Goal: Find specific page/section: Find specific page/section

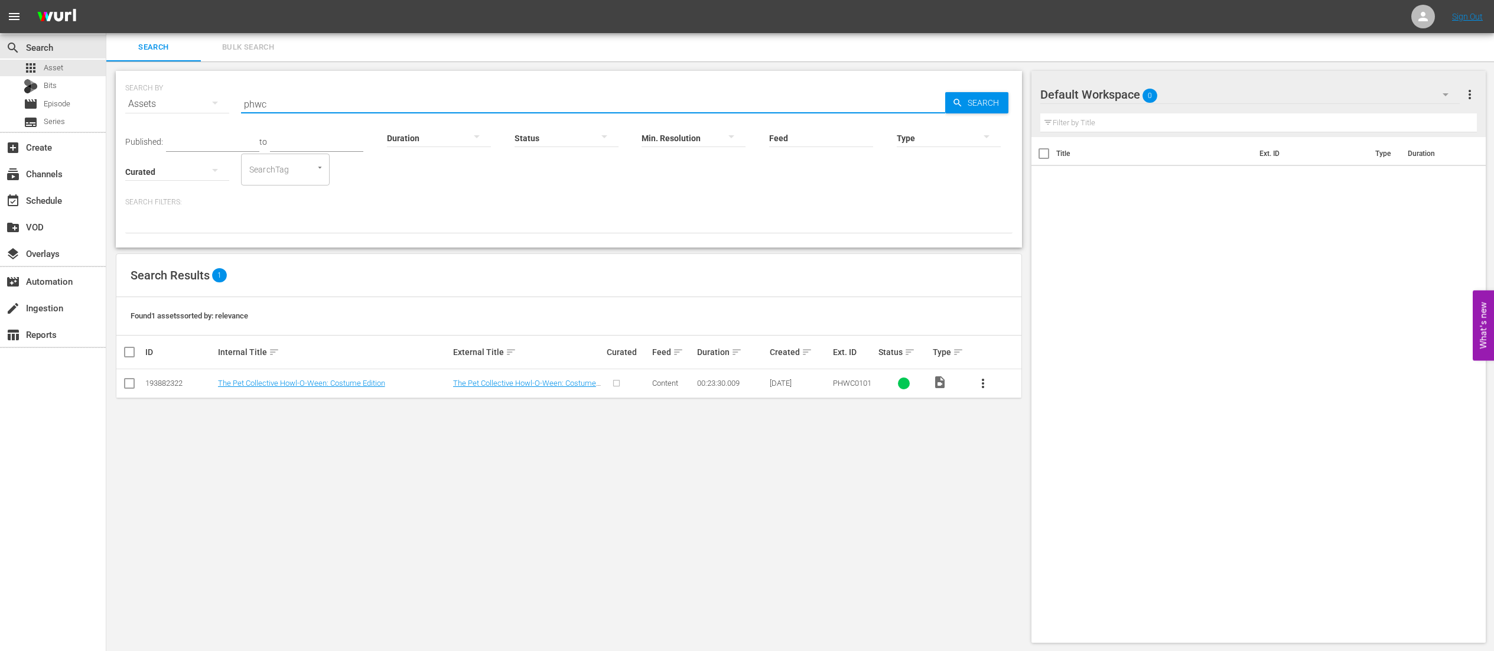
click at [454, 98] on input "phwc" at bounding box center [593, 104] width 704 height 28
type input "ppve02"
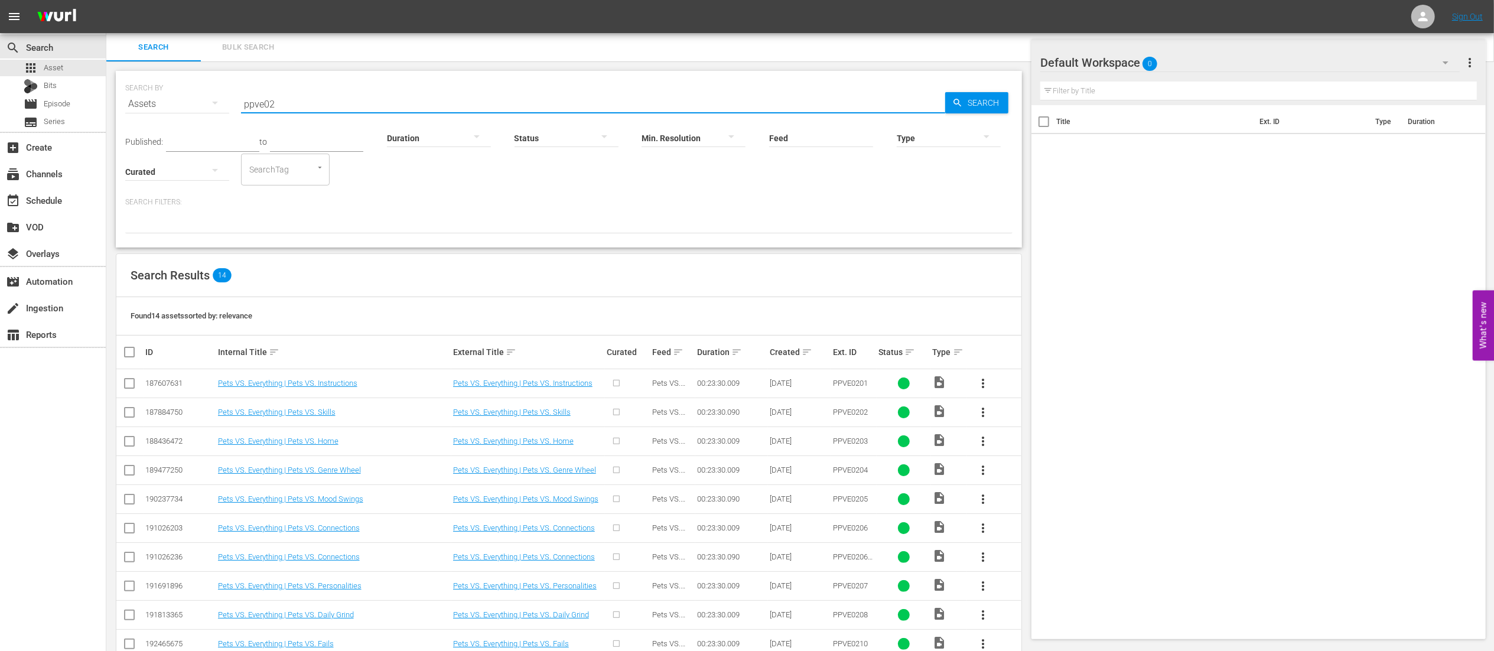
scroll to position [148, 0]
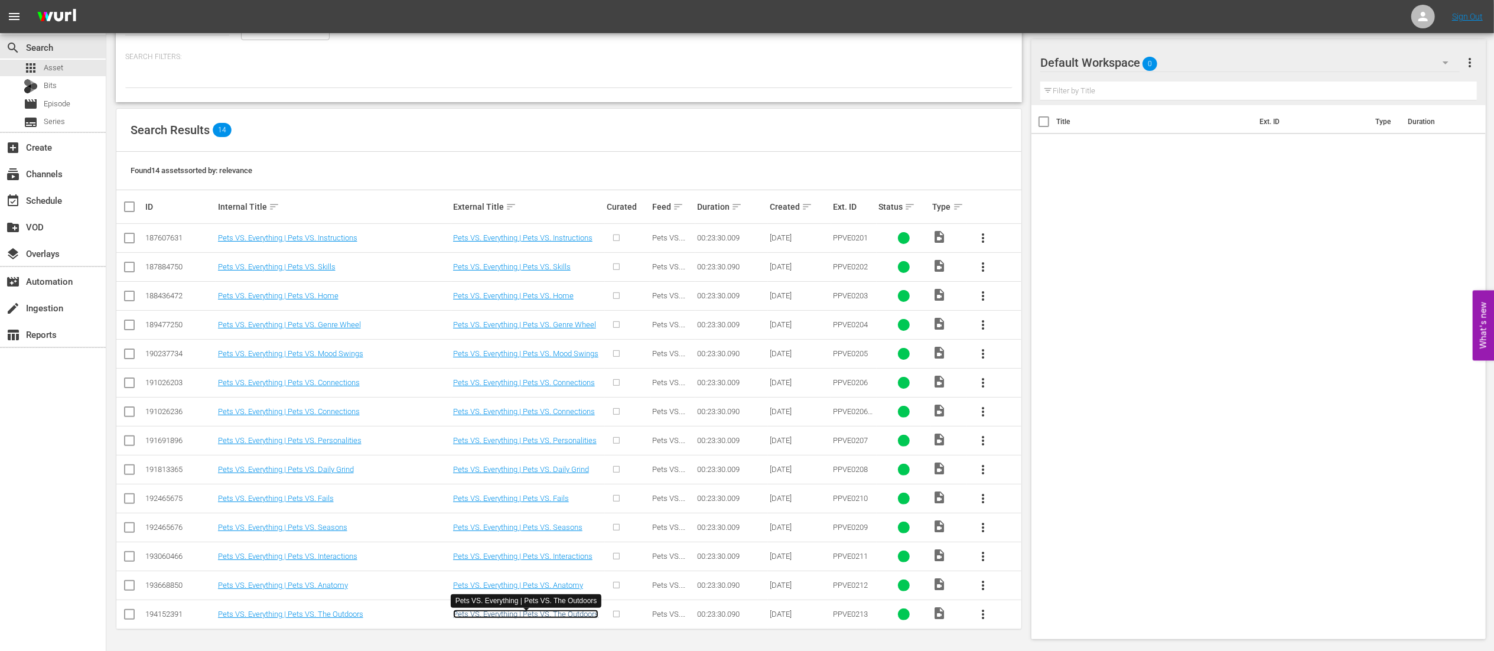
click at [509, 613] on link "Pets VS. Everything | Pets VS. The Outdoors" at bounding box center [525, 614] width 145 height 9
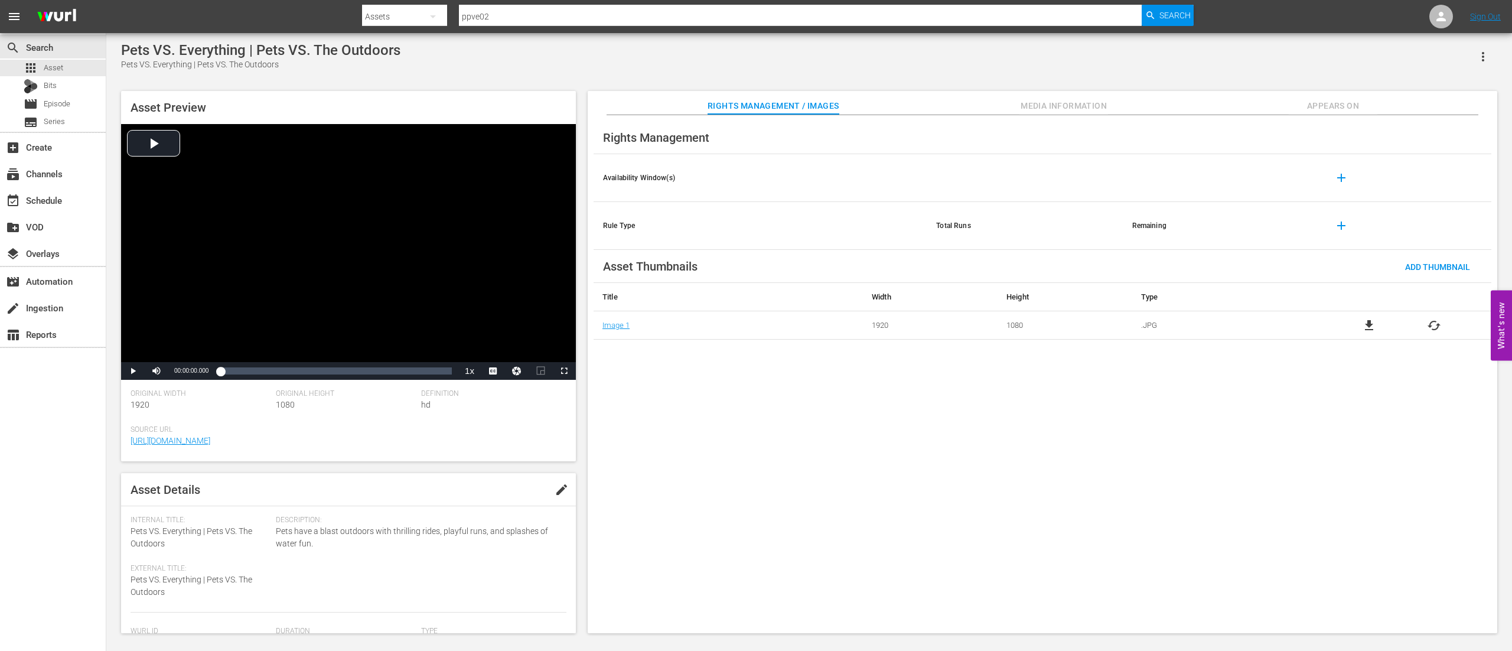
click at [1059, 105] on span "Media Information" at bounding box center [1064, 106] width 89 height 15
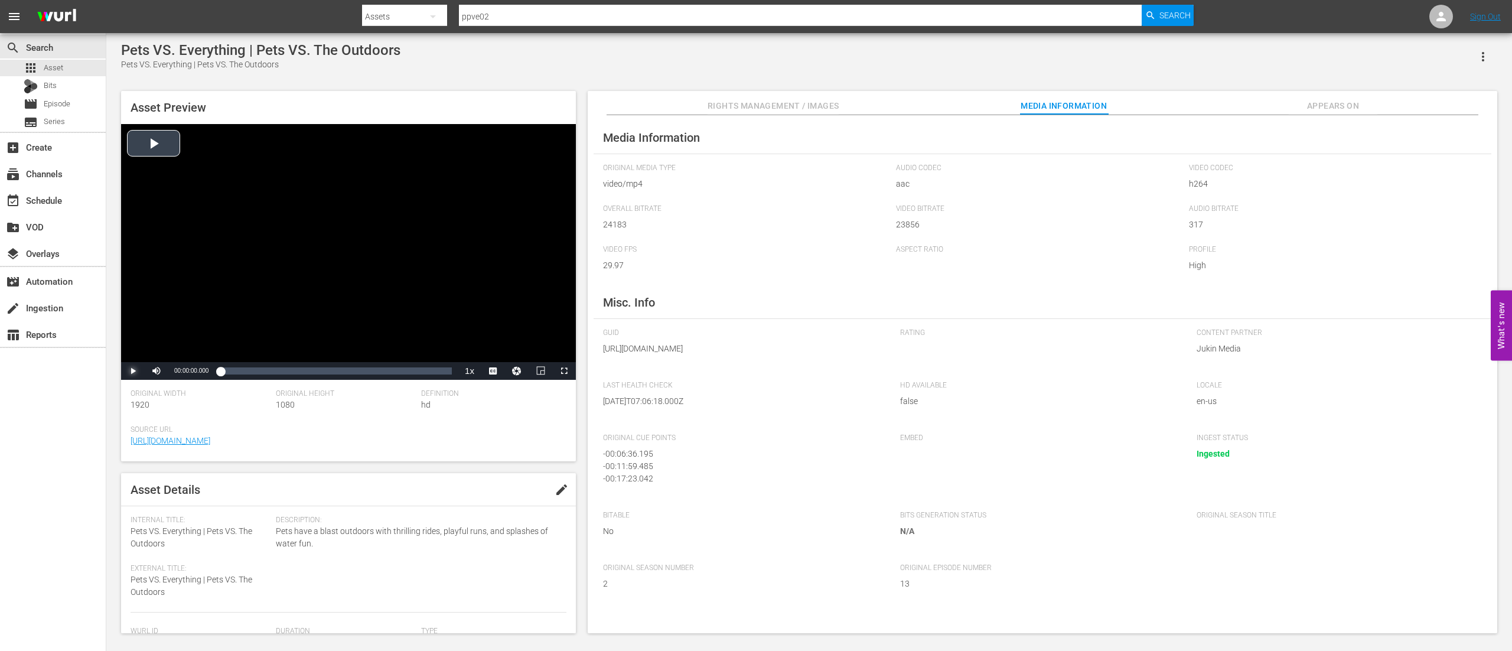
click at [133, 371] on span "Video Player" at bounding box center [133, 371] width 0 height 0
click at [447, 373] on div "00:22:57.715" at bounding box center [447, 371] width 1 height 12
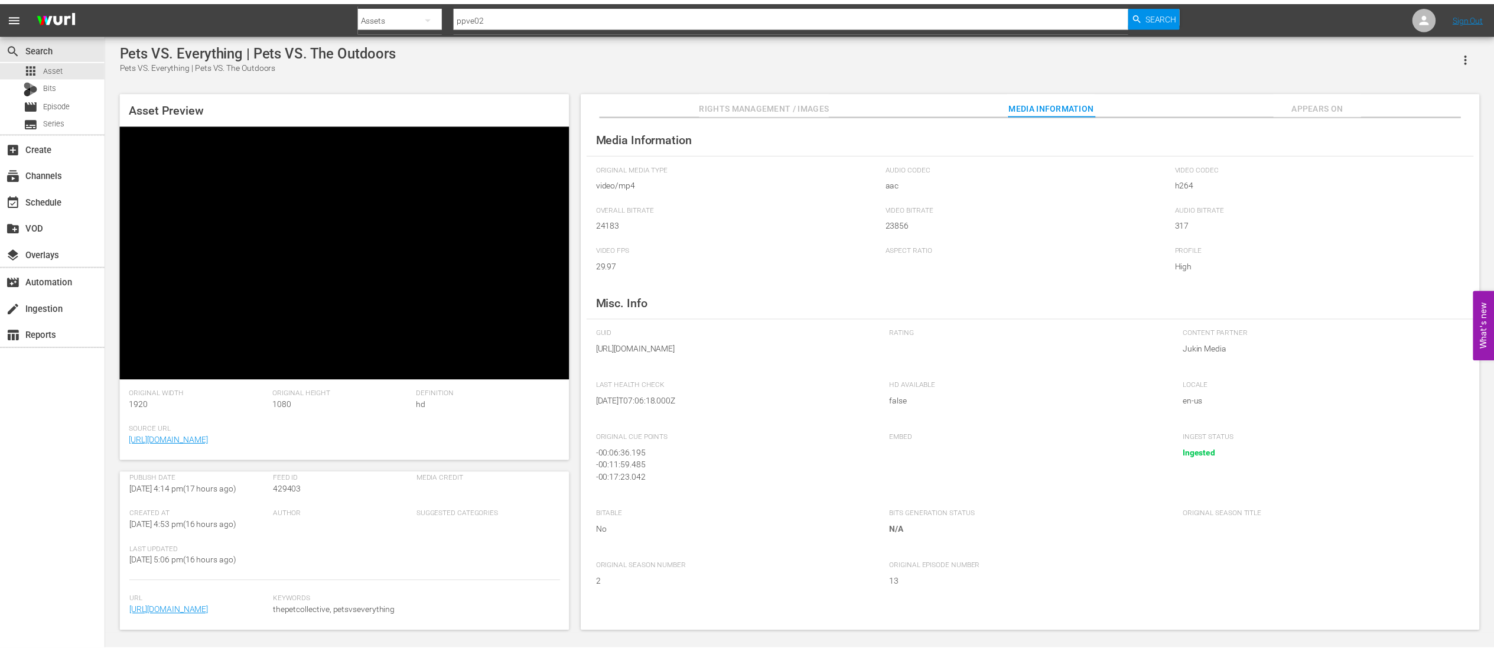
scroll to position [249, 0]
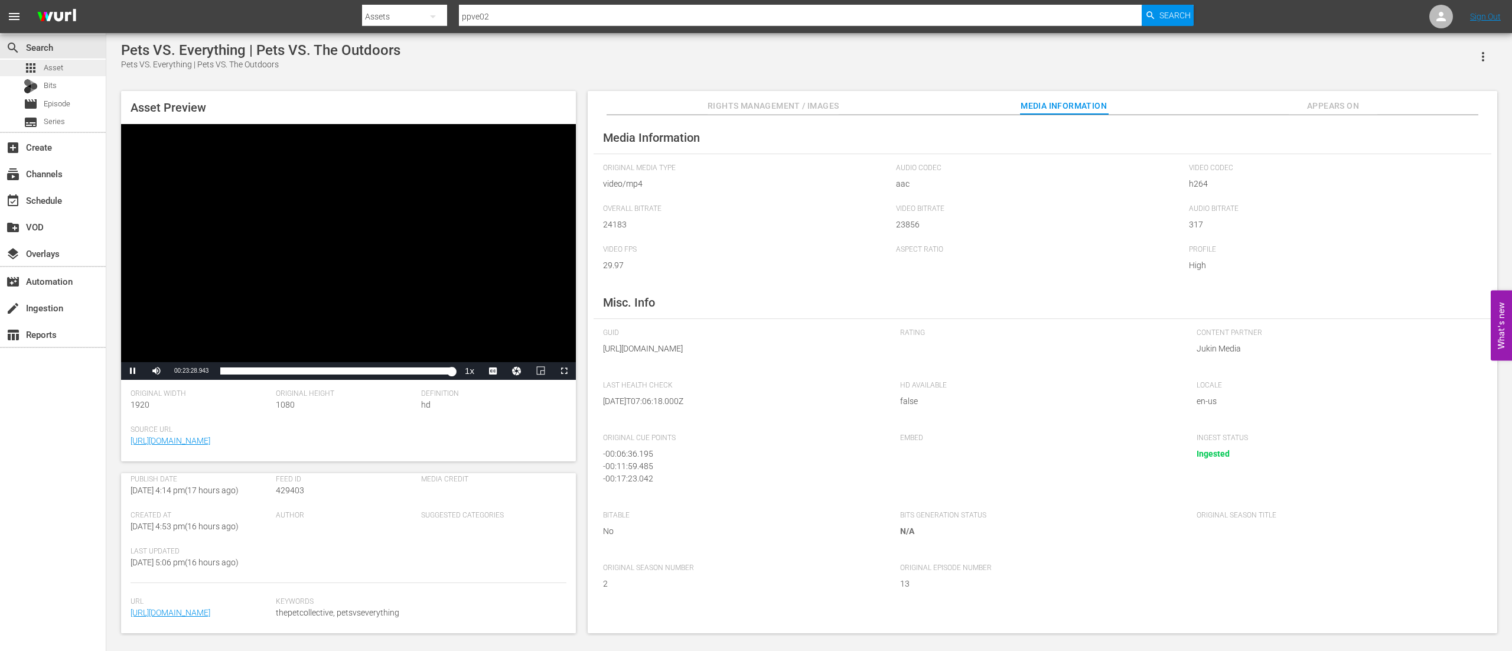
click at [58, 73] on span "Asset" at bounding box center [53, 68] width 19 height 12
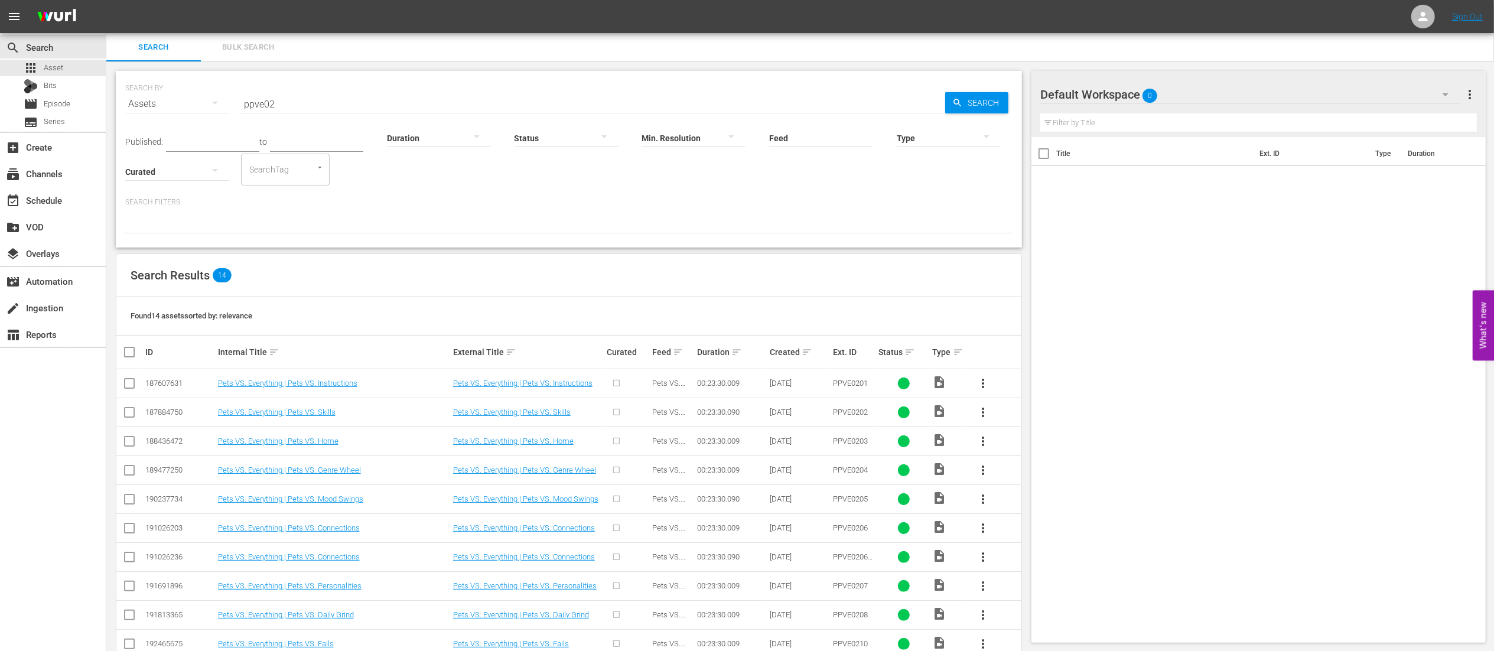
click at [402, 105] on input "ppve02" at bounding box center [593, 104] width 704 height 28
type input "phwc"
